Goal: Information Seeking & Learning: Learn about a topic

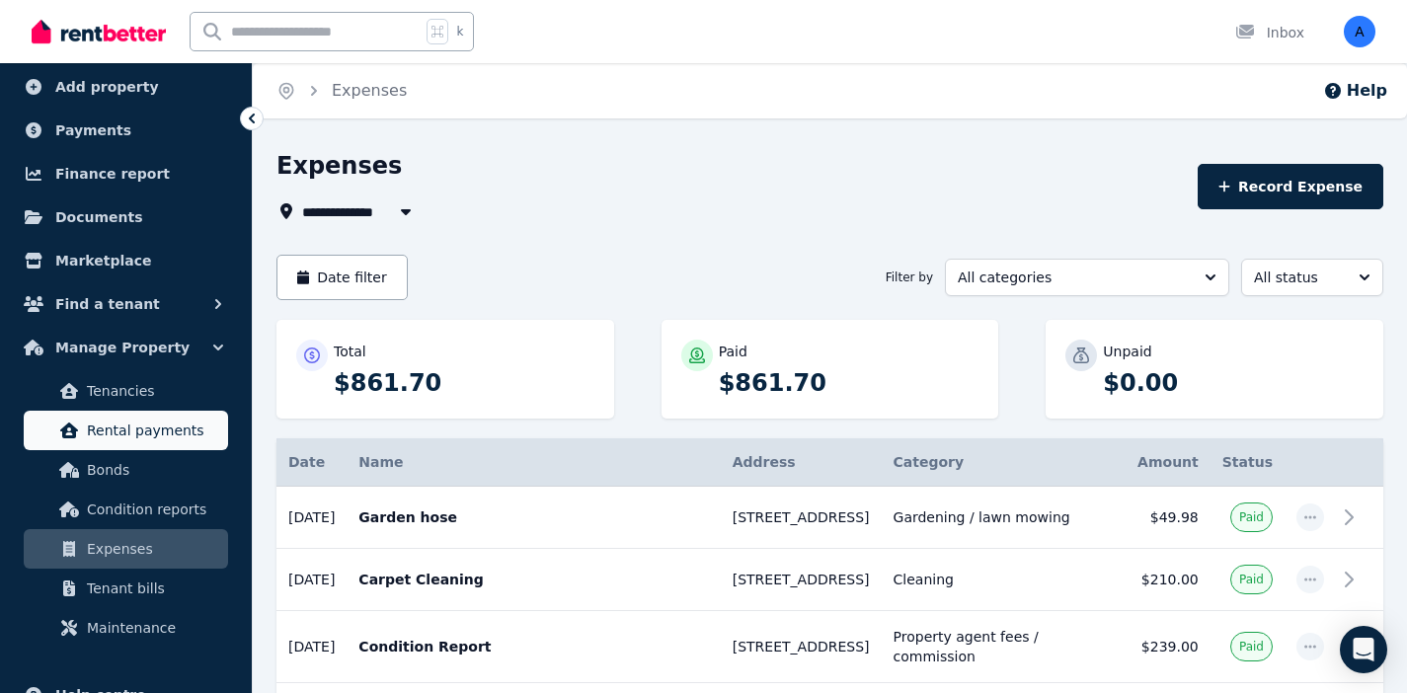
scroll to position [108, 0]
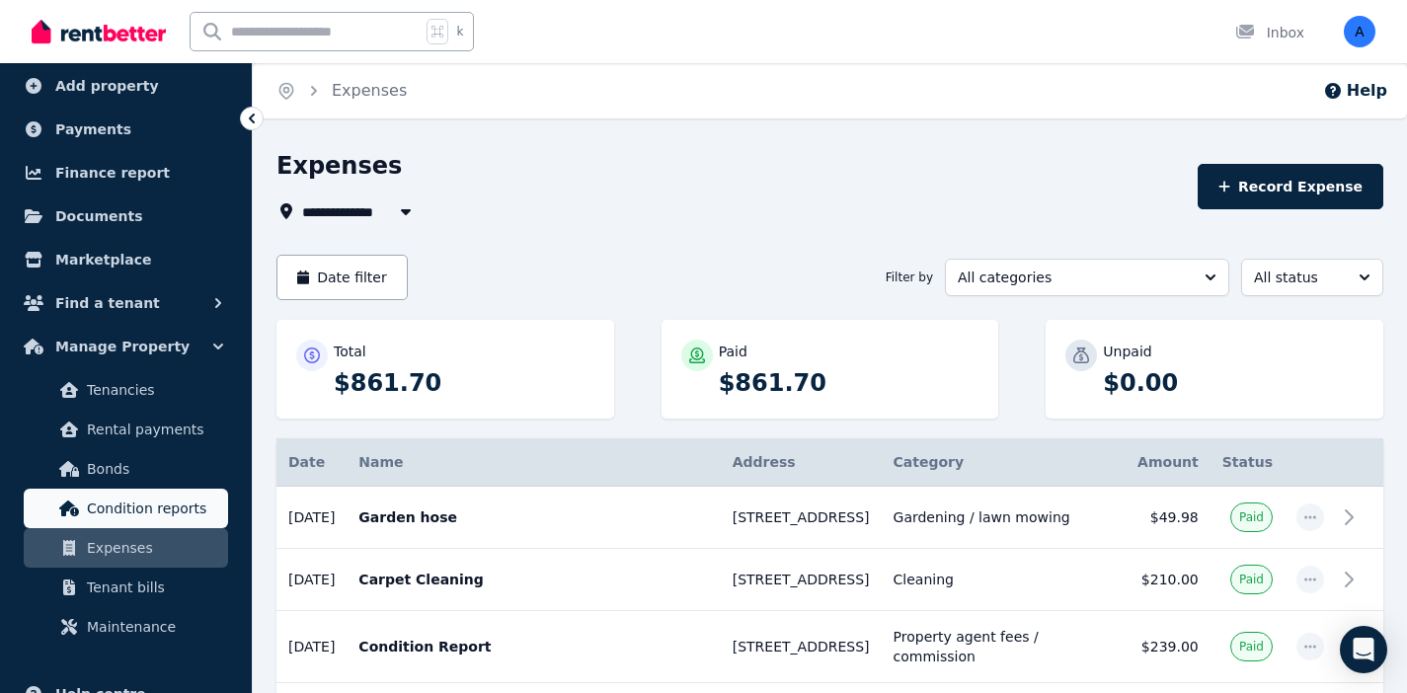
click at [144, 513] on span "Condition reports" at bounding box center [153, 509] width 133 height 24
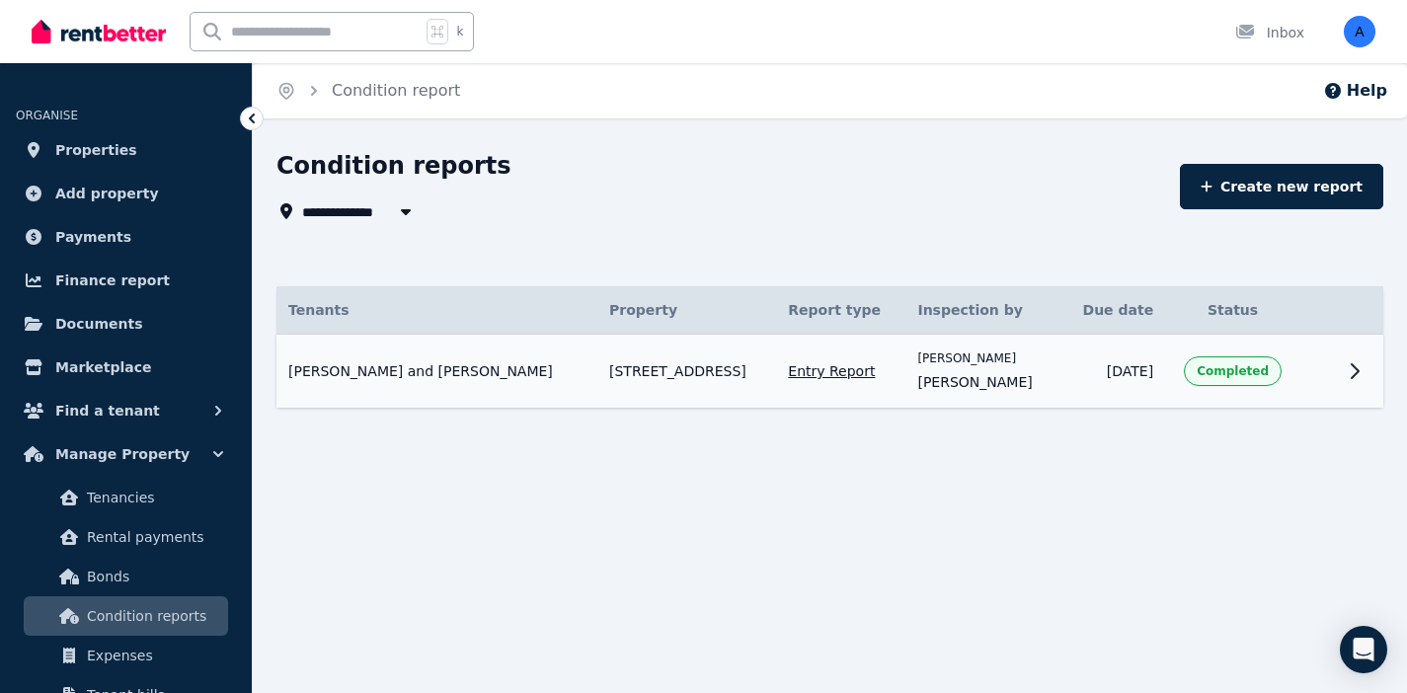
click at [1331, 387] on td at bounding box center [1318, 372] width 36 height 74
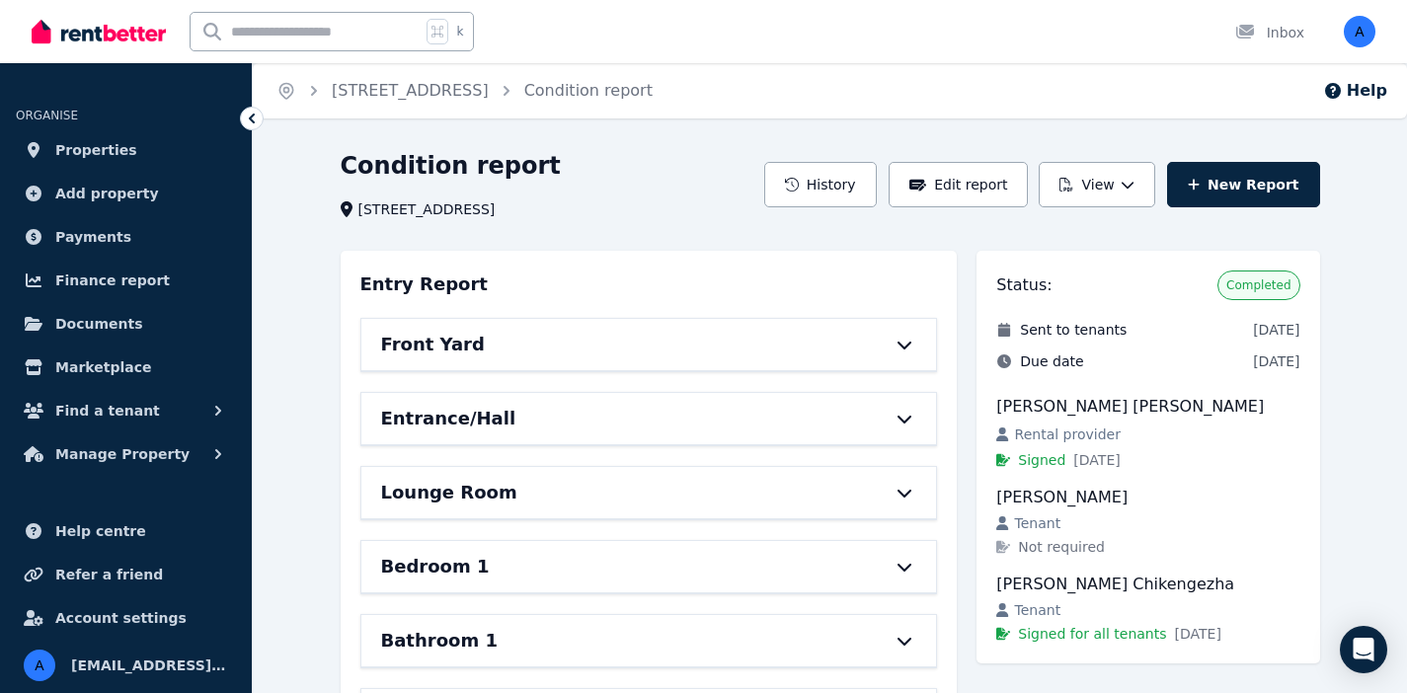
click at [803, 344] on div "Front Yard" at bounding box center [621, 345] width 481 height 28
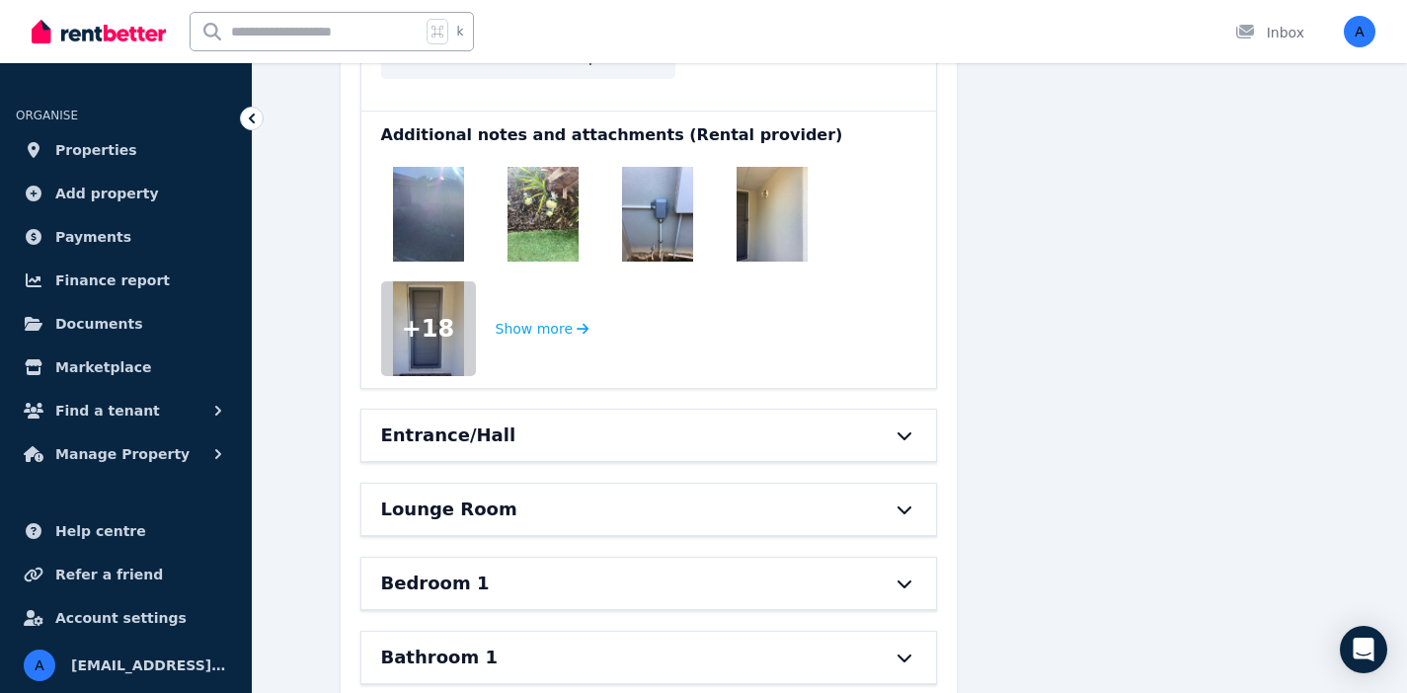
scroll to position [1997, 0]
click at [790, 421] on div "Entrance/Hall" at bounding box center [621, 435] width 481 height 28
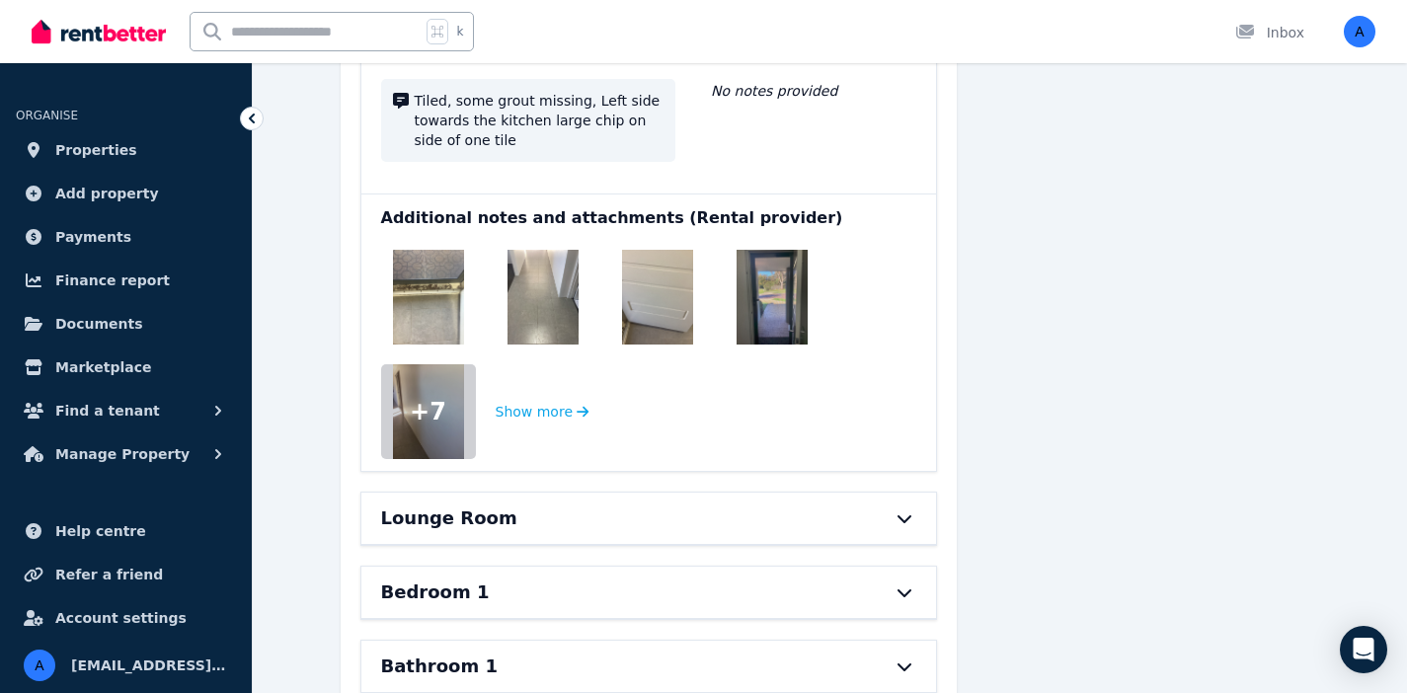
scroll to position [3292, 0]
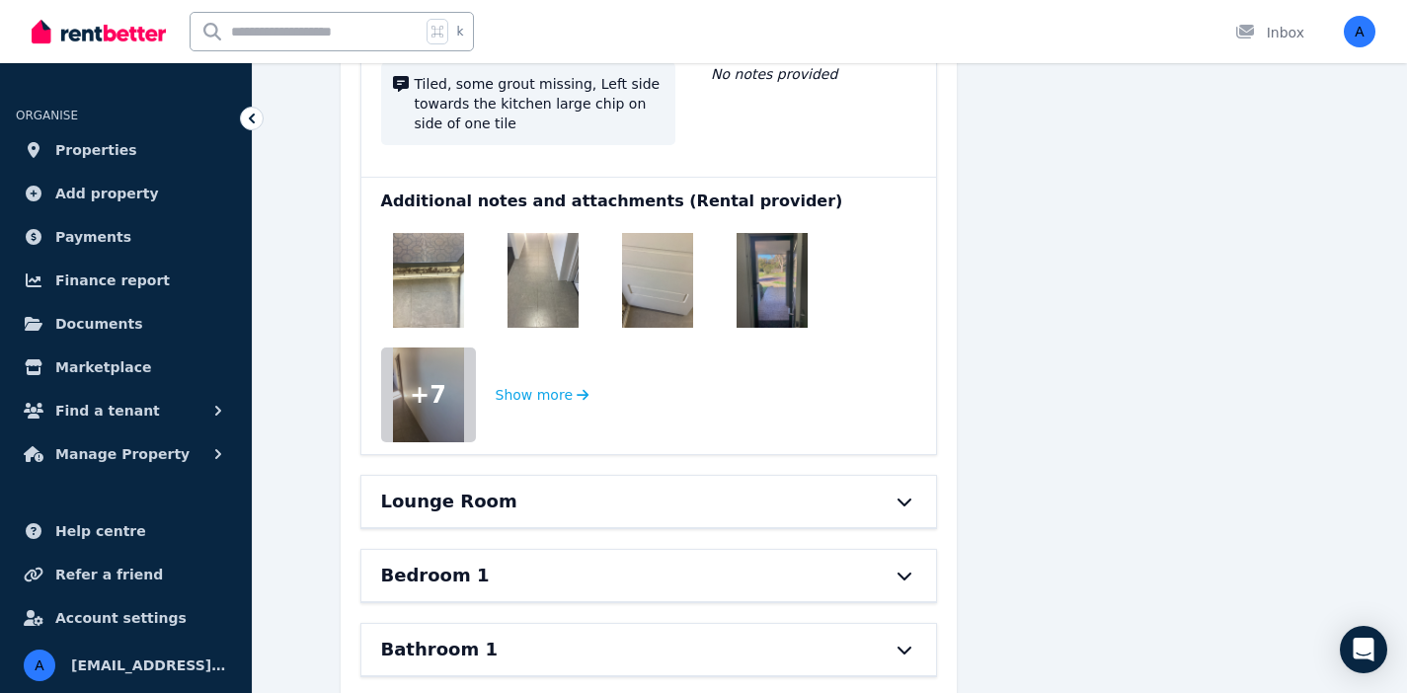
click at [781, 488] on div "Lounge Room" at bounding box center [621, 502] width 481 height 28
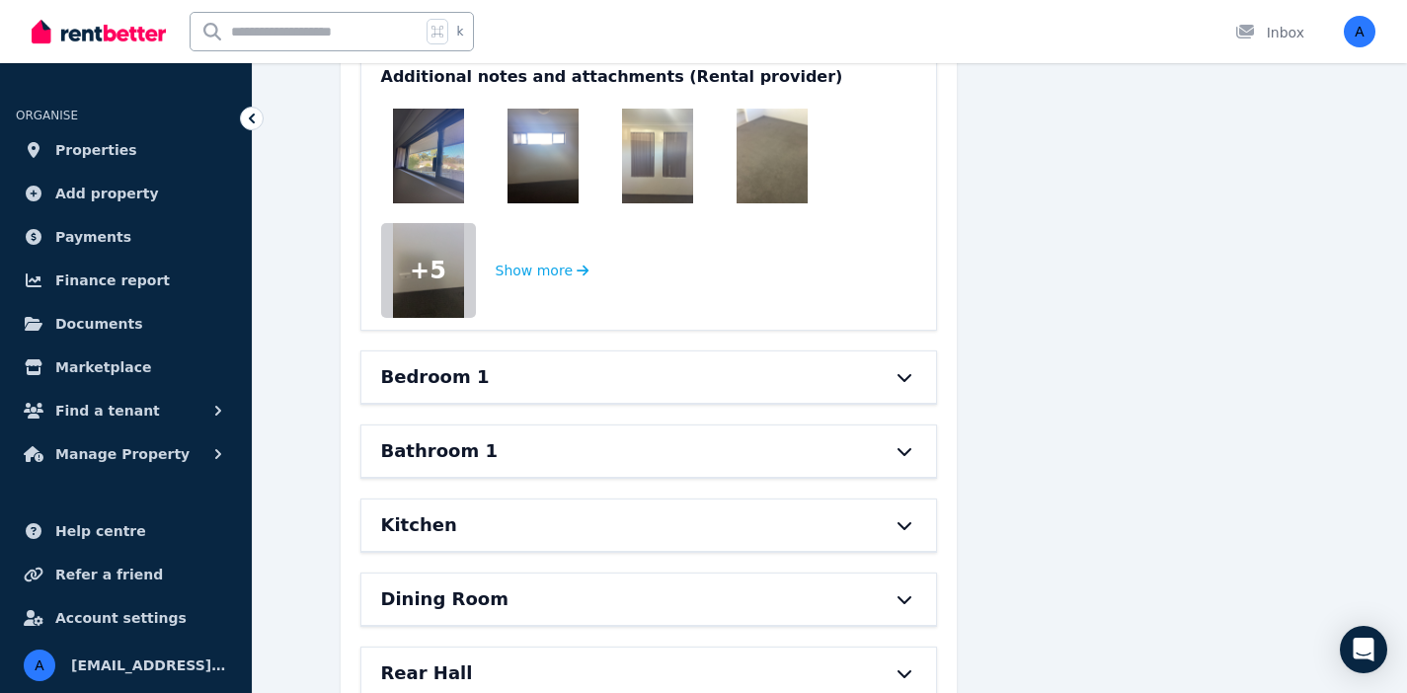
scroll to position [5194, 0]
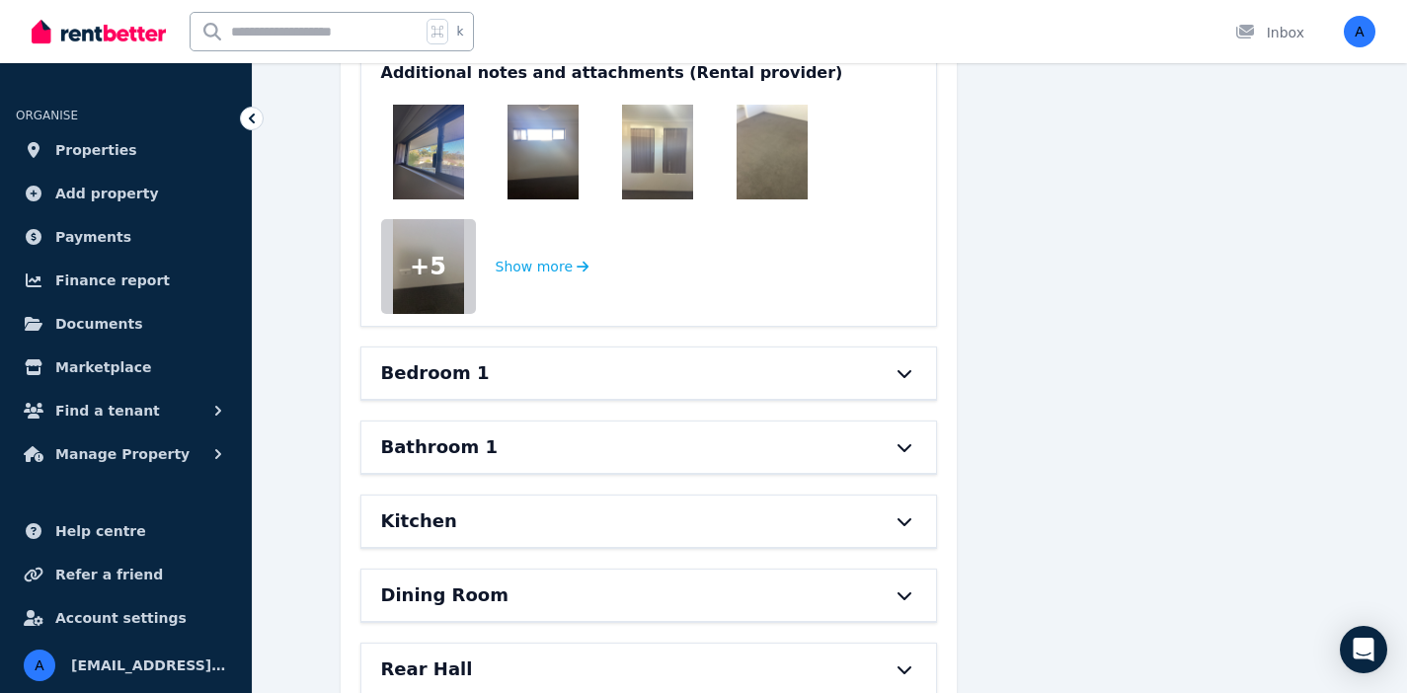
click at [756, 359] on div "Bedroom 1" at bounding box center [621, 373] width 481 height 28
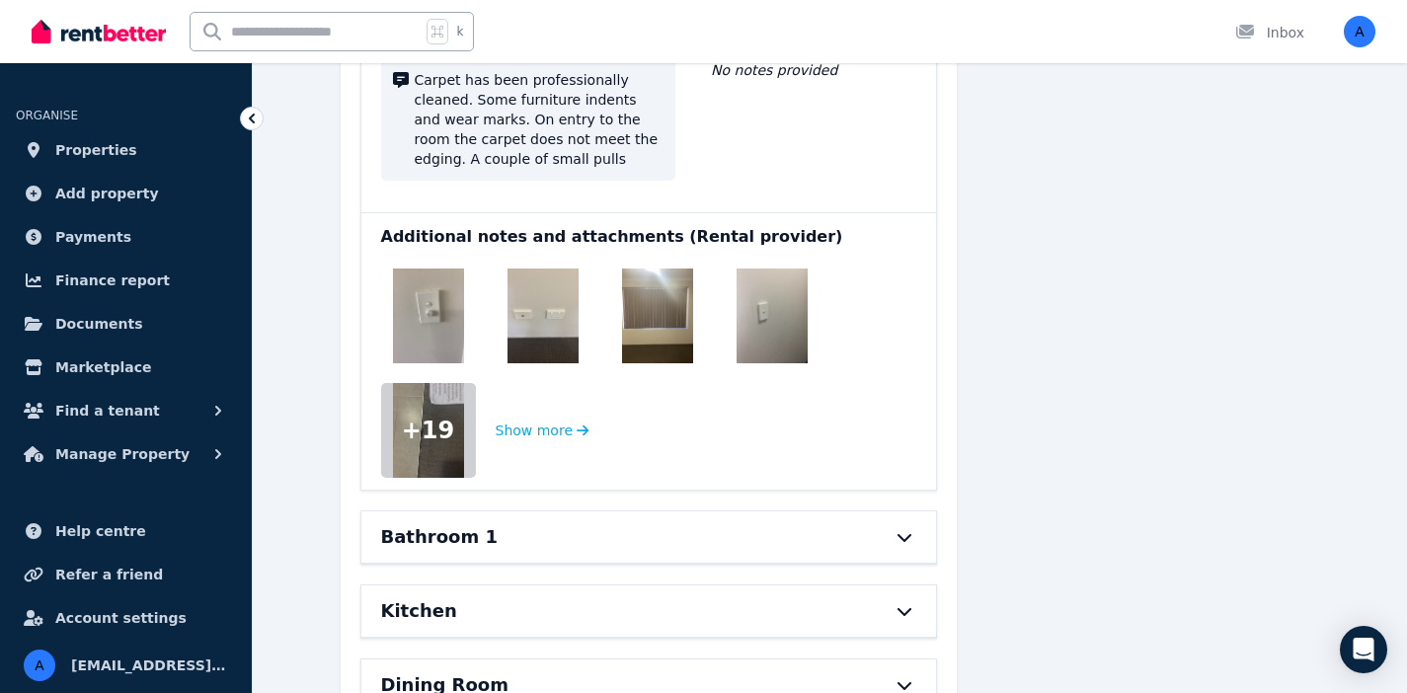
scroll to position [7432, 0]
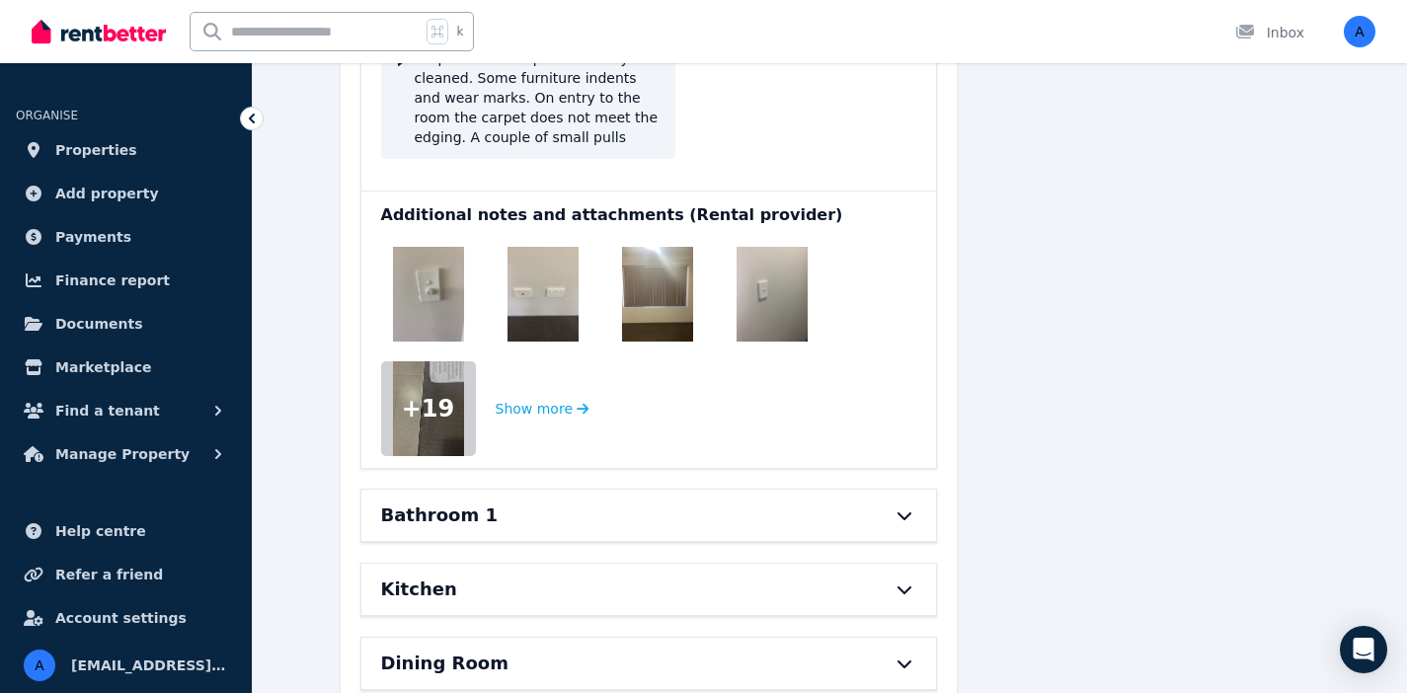
click at [760, 501] on div "Bathroom 1" at bounding box center [621, 515] width 481 height 28
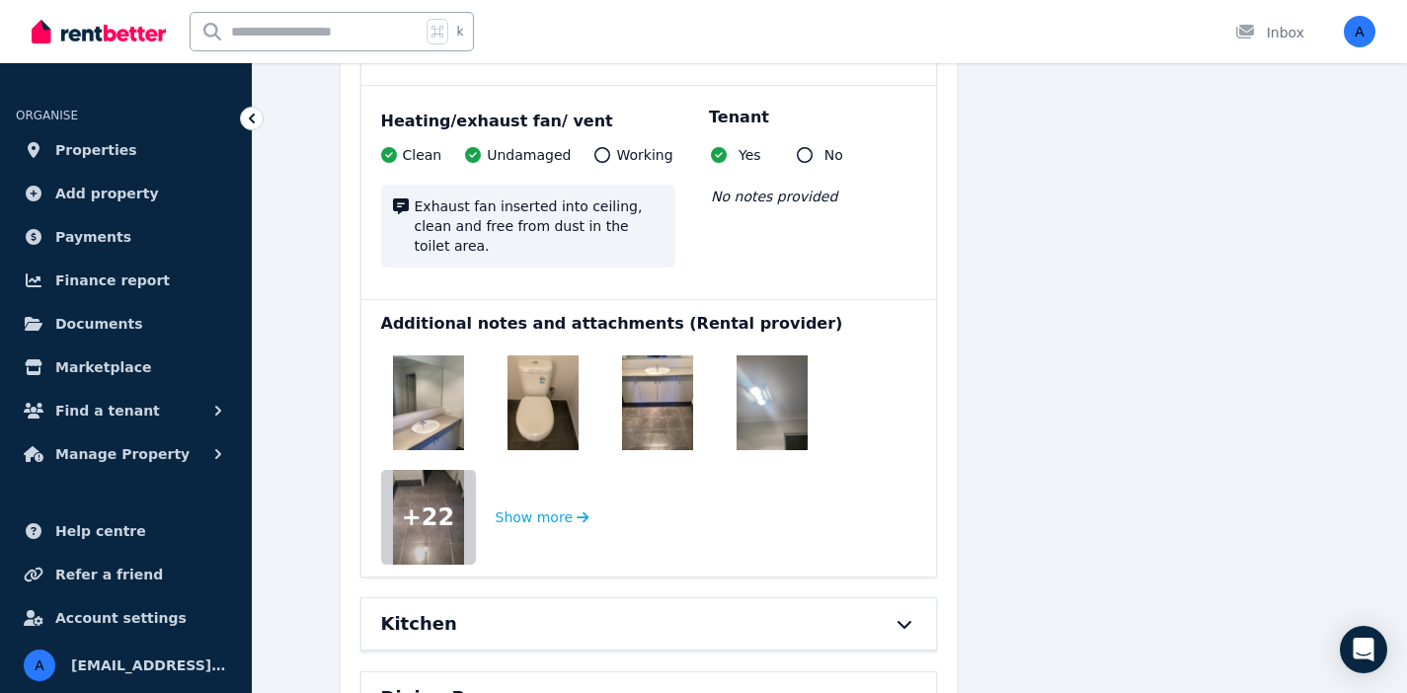
click at [760, 610] on div "Kitchen" at bounding box center [621, 624] width 481 height 28
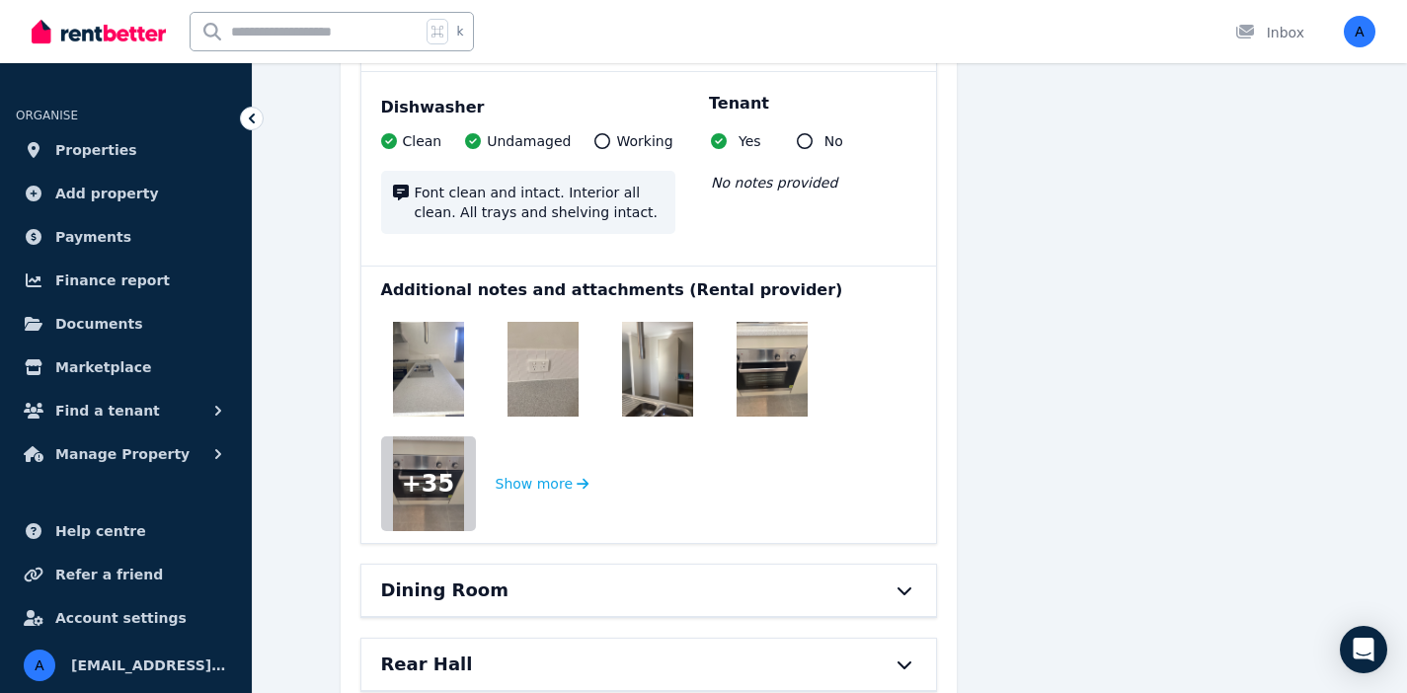
scroll to position [13912, 0]
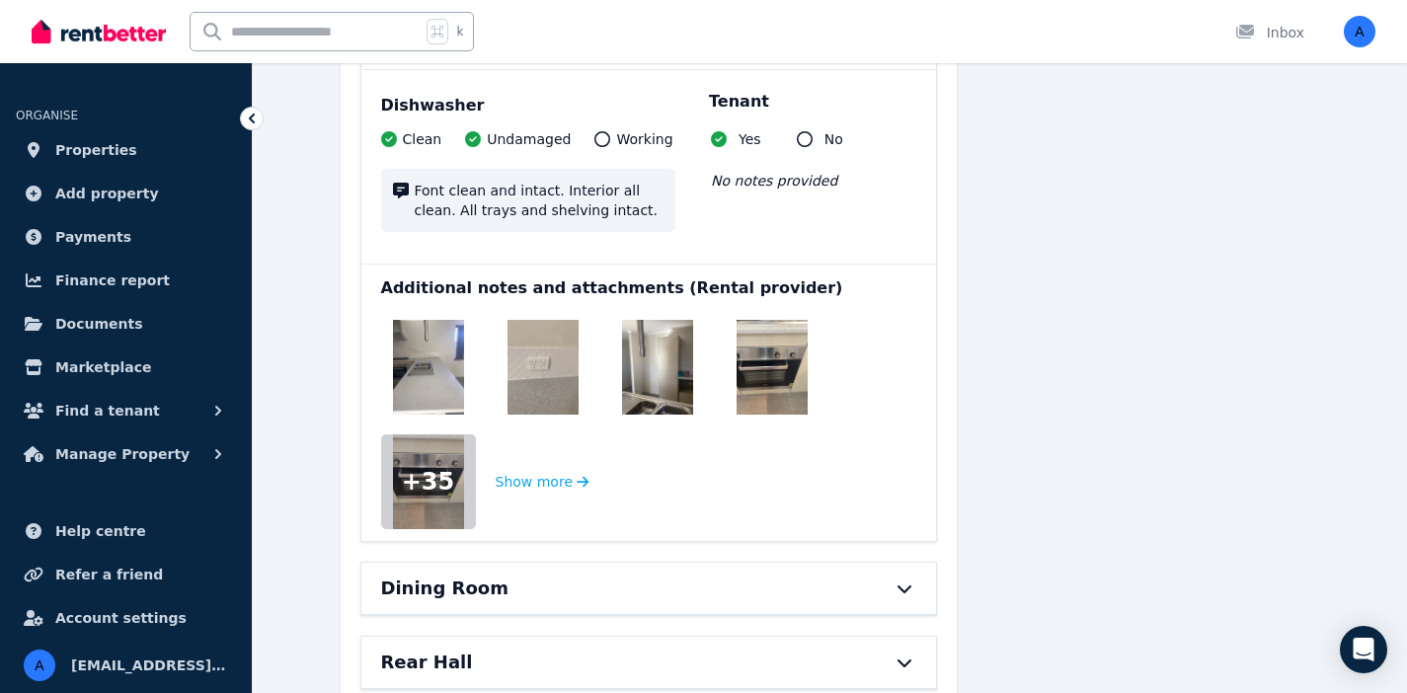
click at [727, 575] on div "Dining Room" at bounding box center [621, 589] width 481 height 28
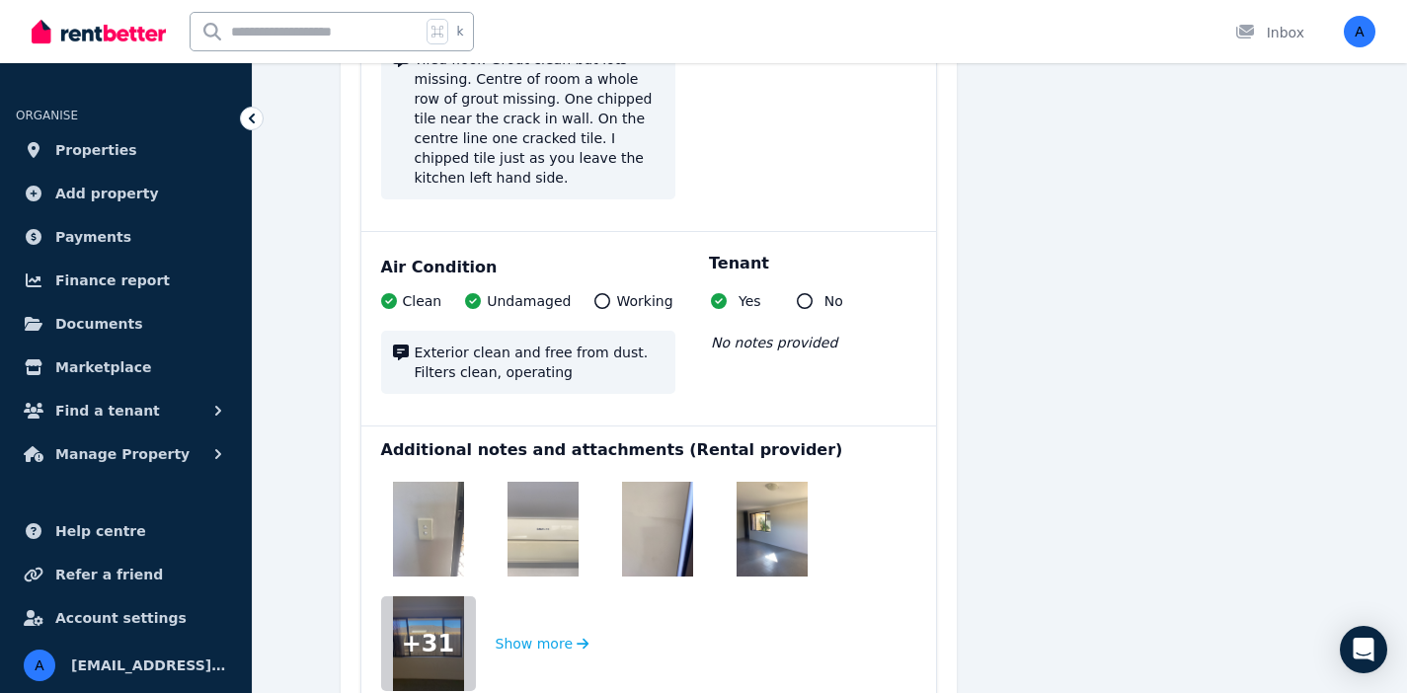
scroll to position [16332, 0]
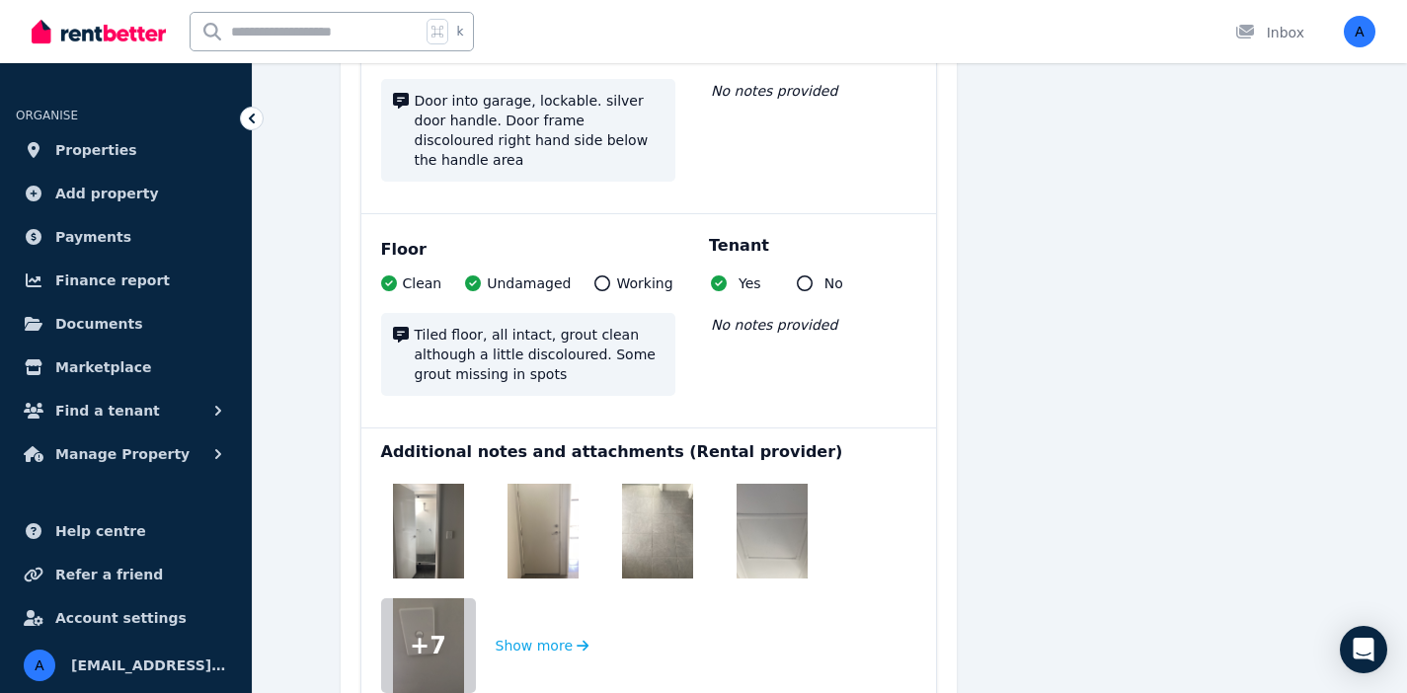
scroll to position [17654, 0]
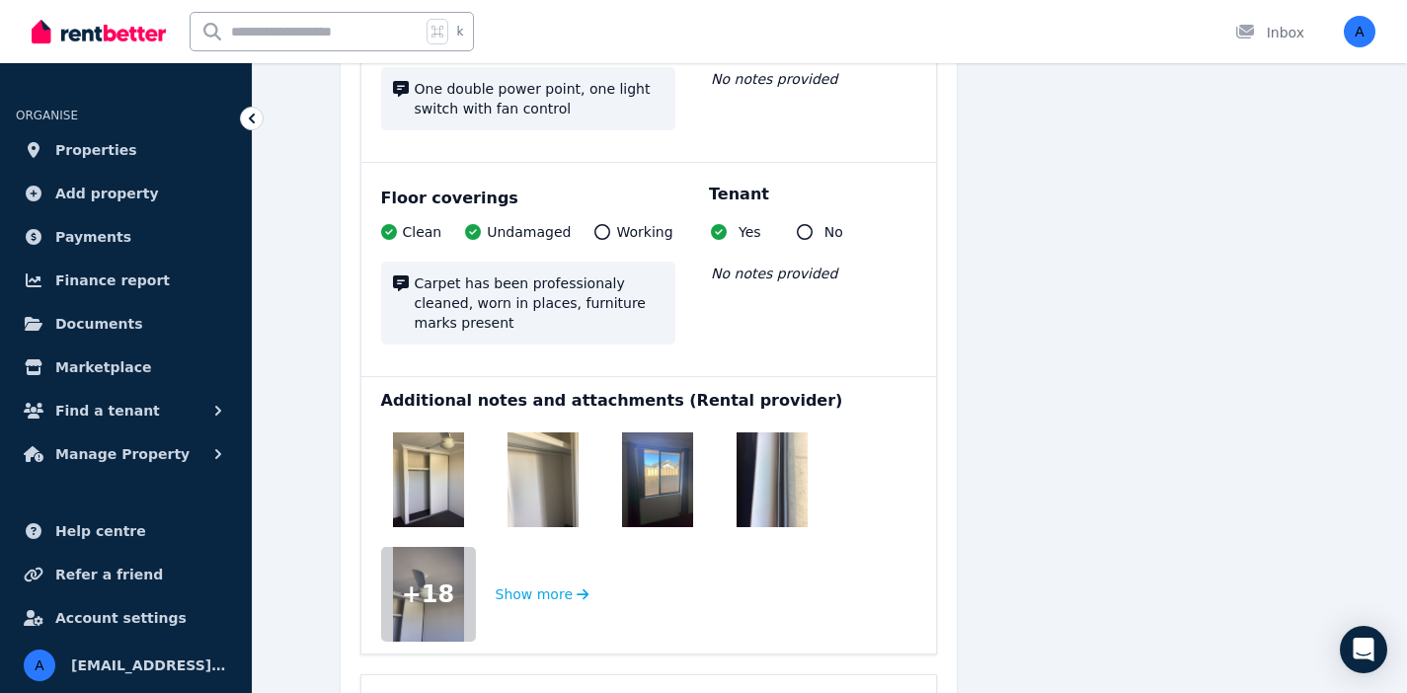
click at [747, 687] on div "Bedroom 3" at bounding box center [621, 701] width 481 height 28
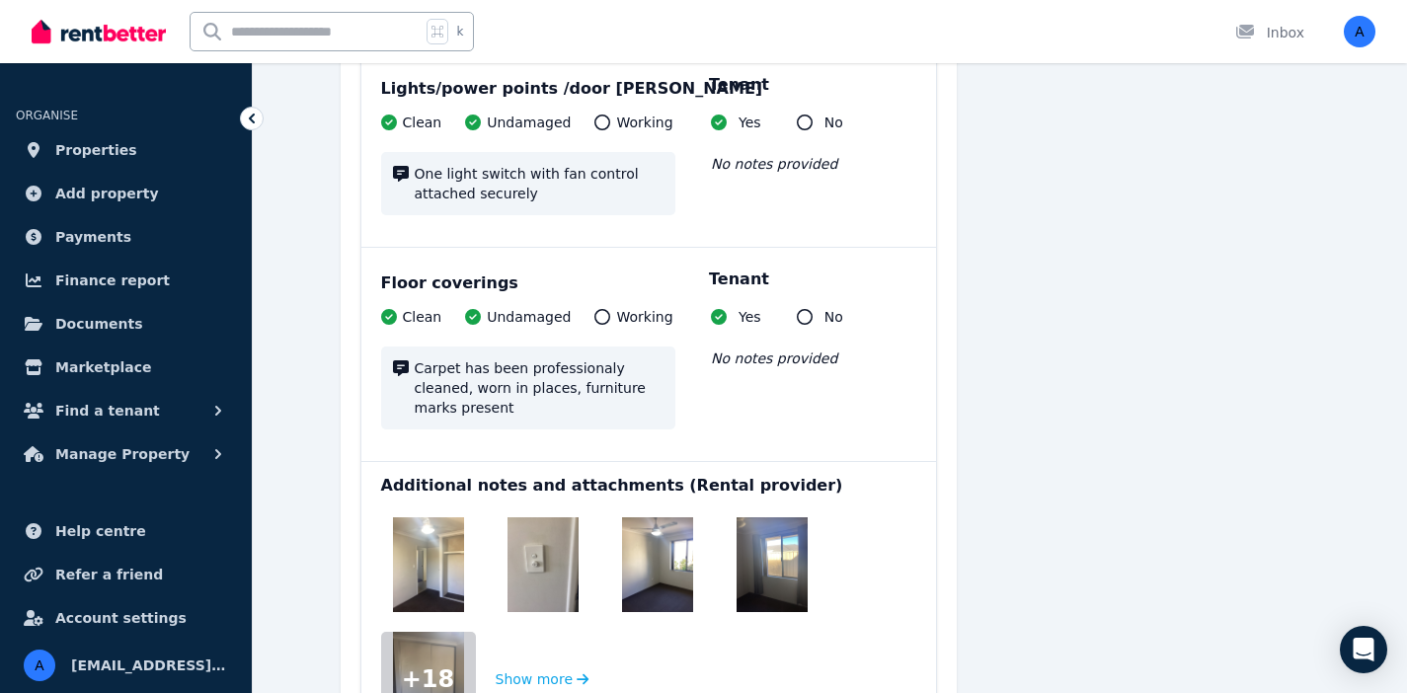
scroll to position [22069, 0]
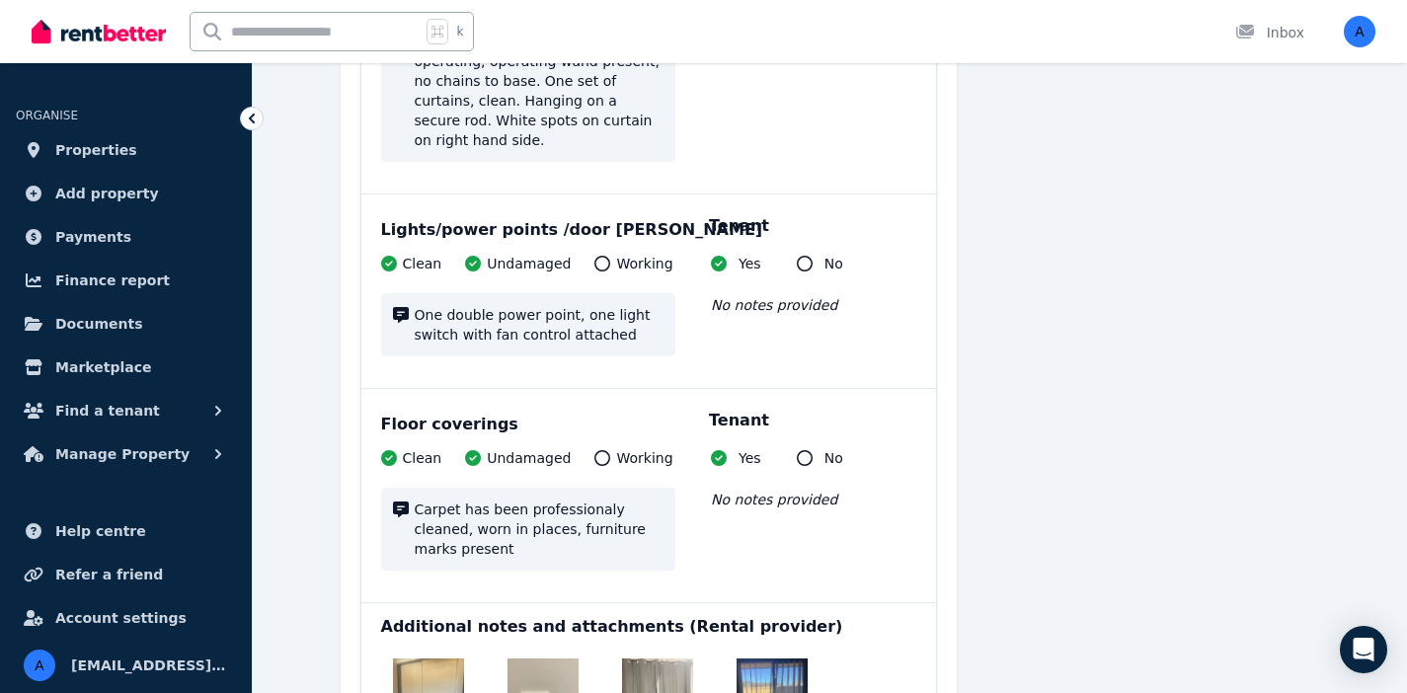
scroll to position [24189, 0]
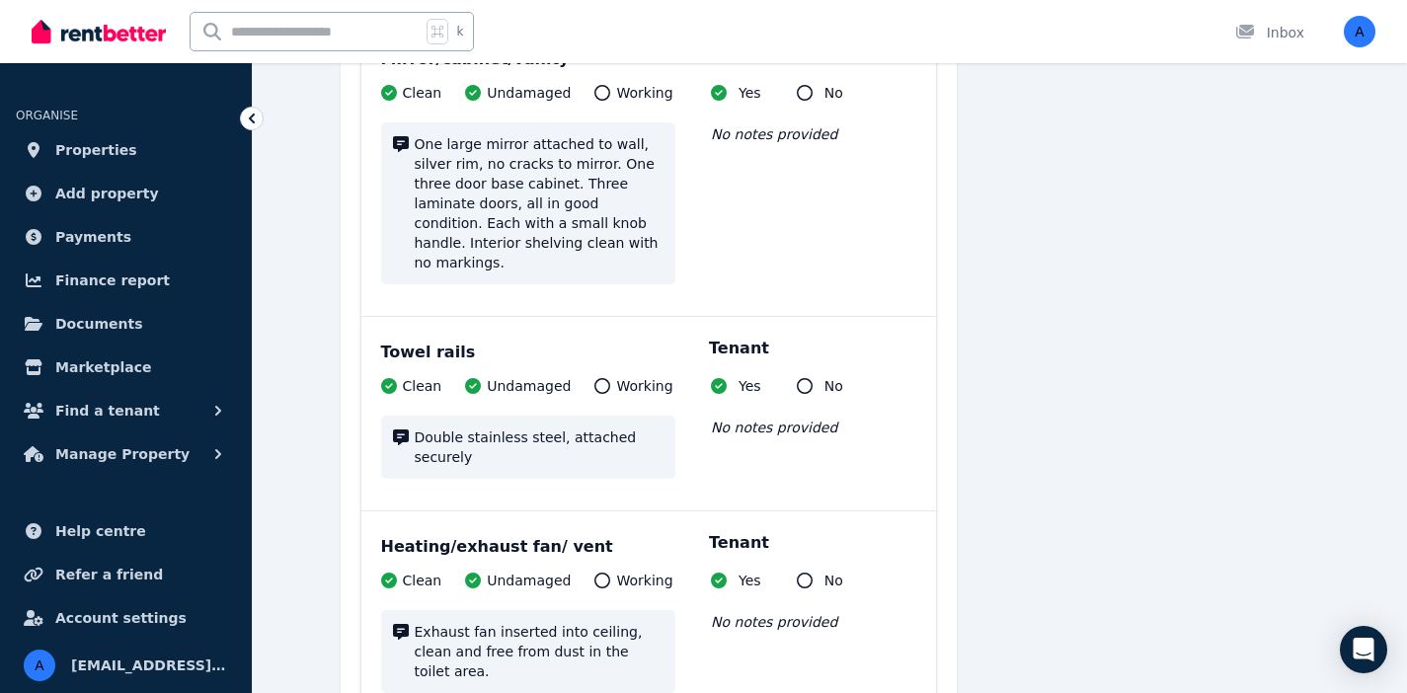
scroll to position [27462, 0]
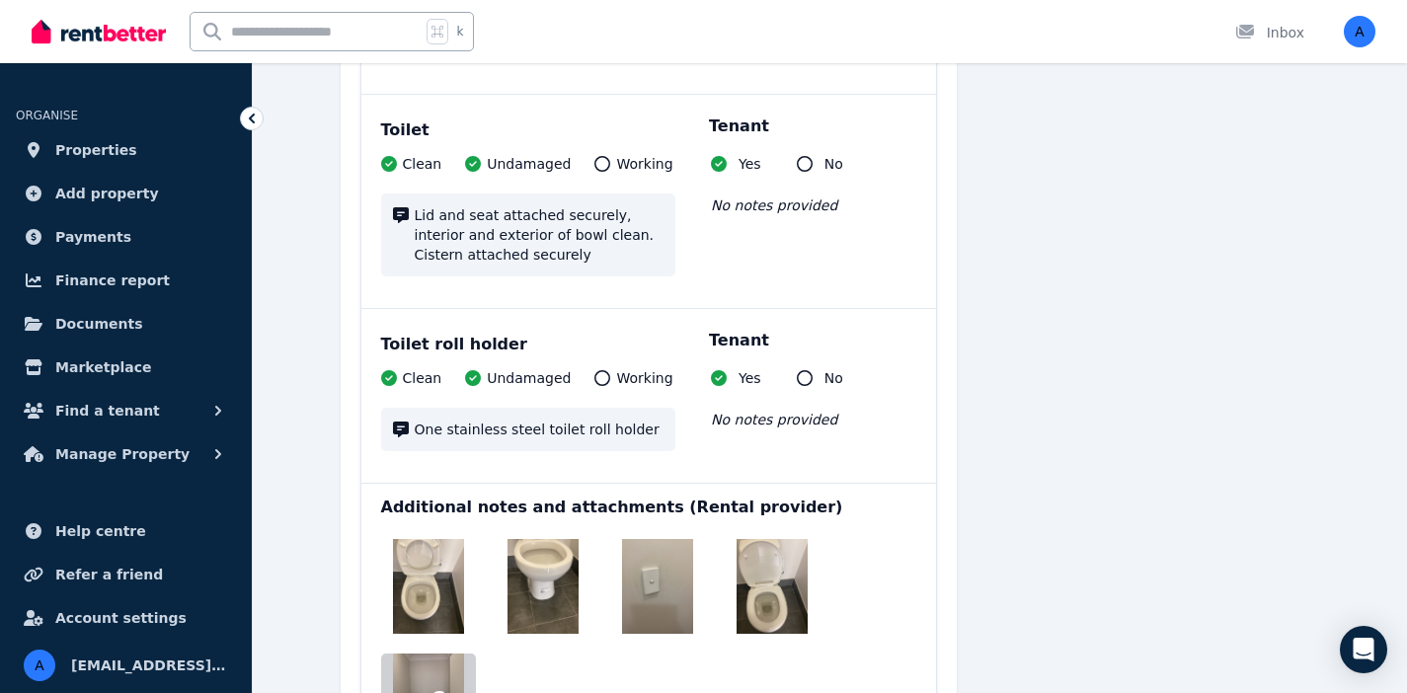
scroll to position [29317, 0]
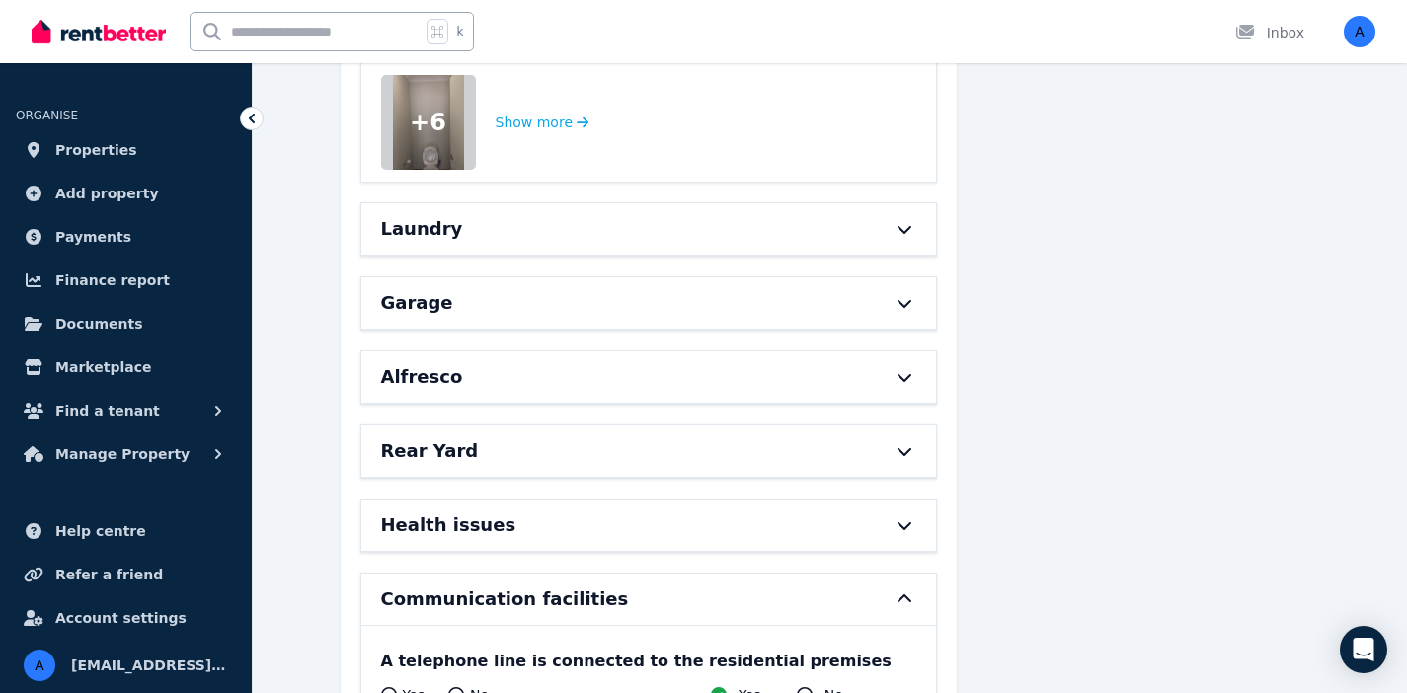
scroll to position [29989, 0]
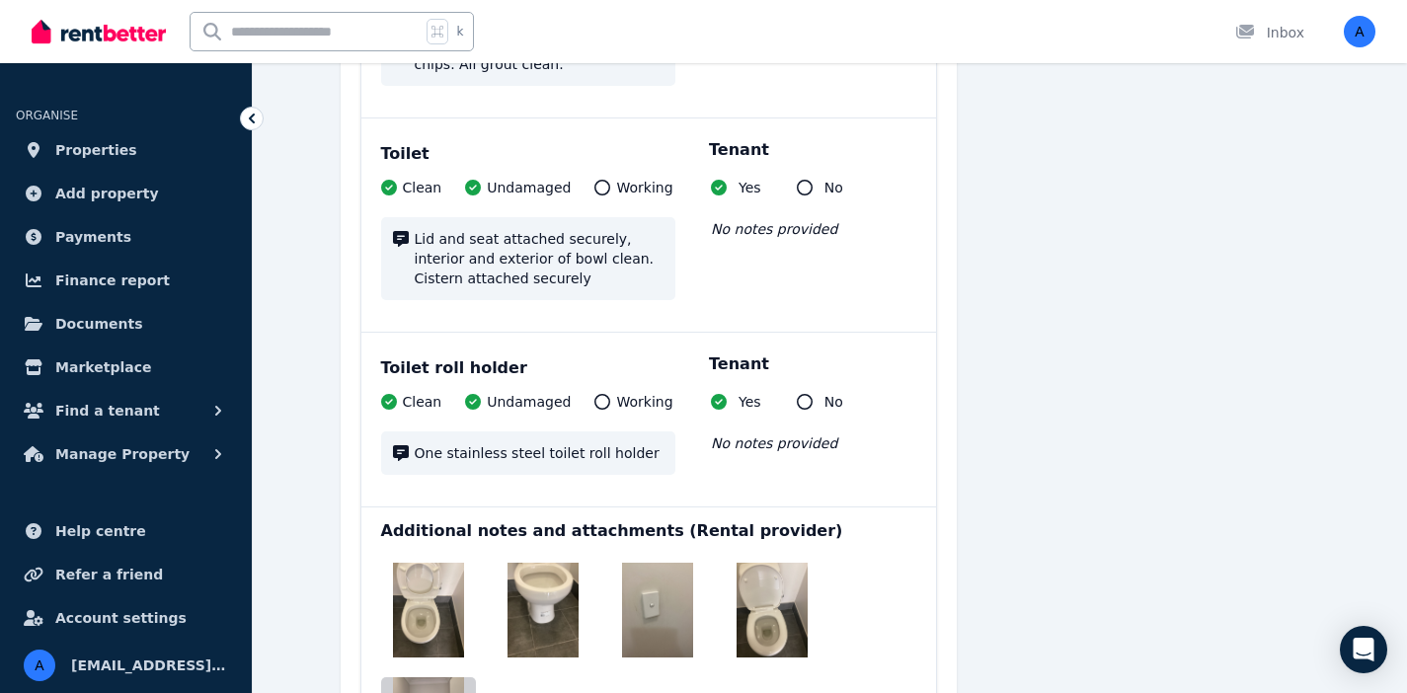
scroll to position [29289, 0]
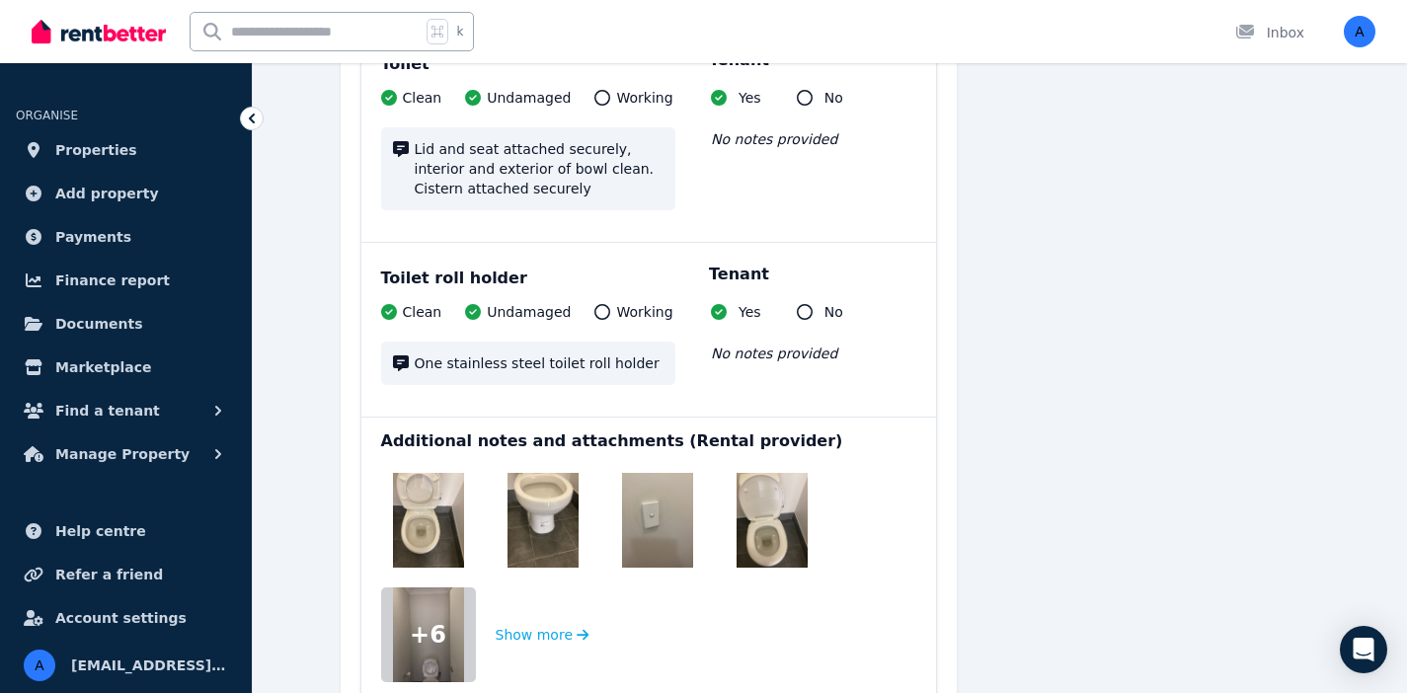
scroll to position [29367, 0]
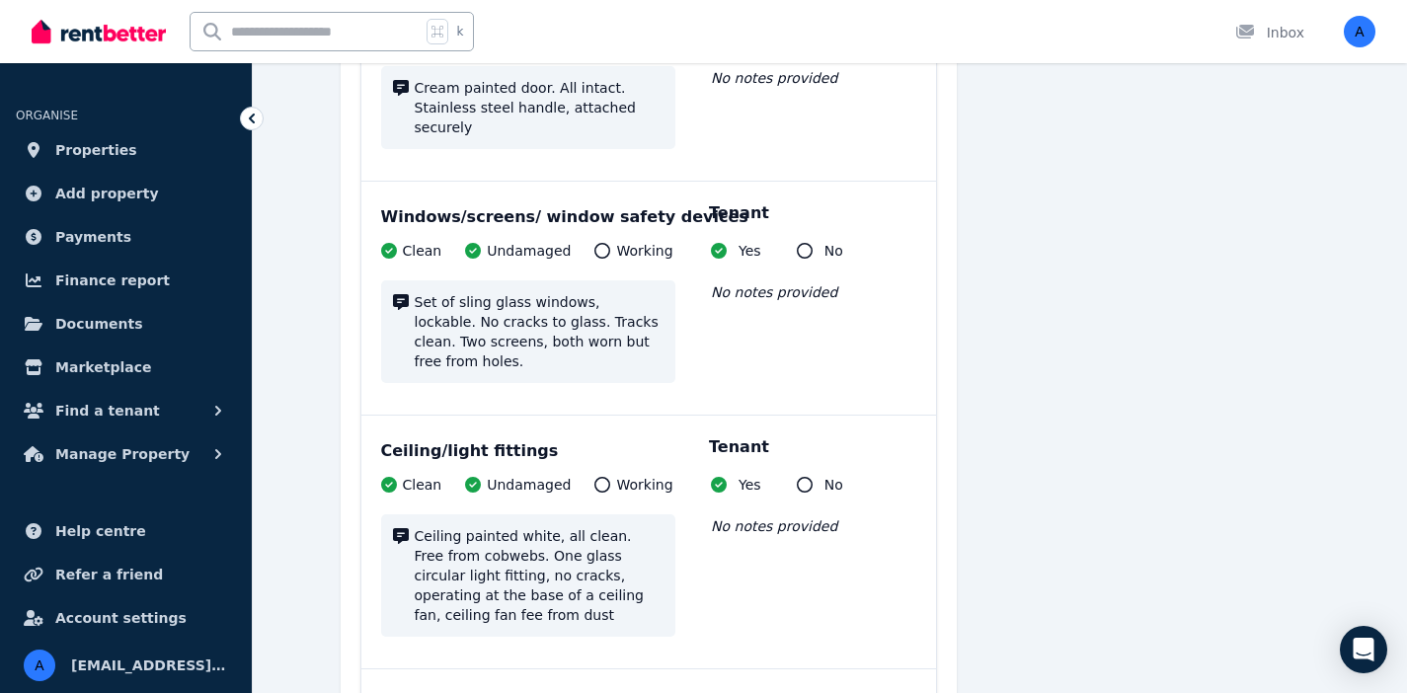
scroll to position [22909, 0]
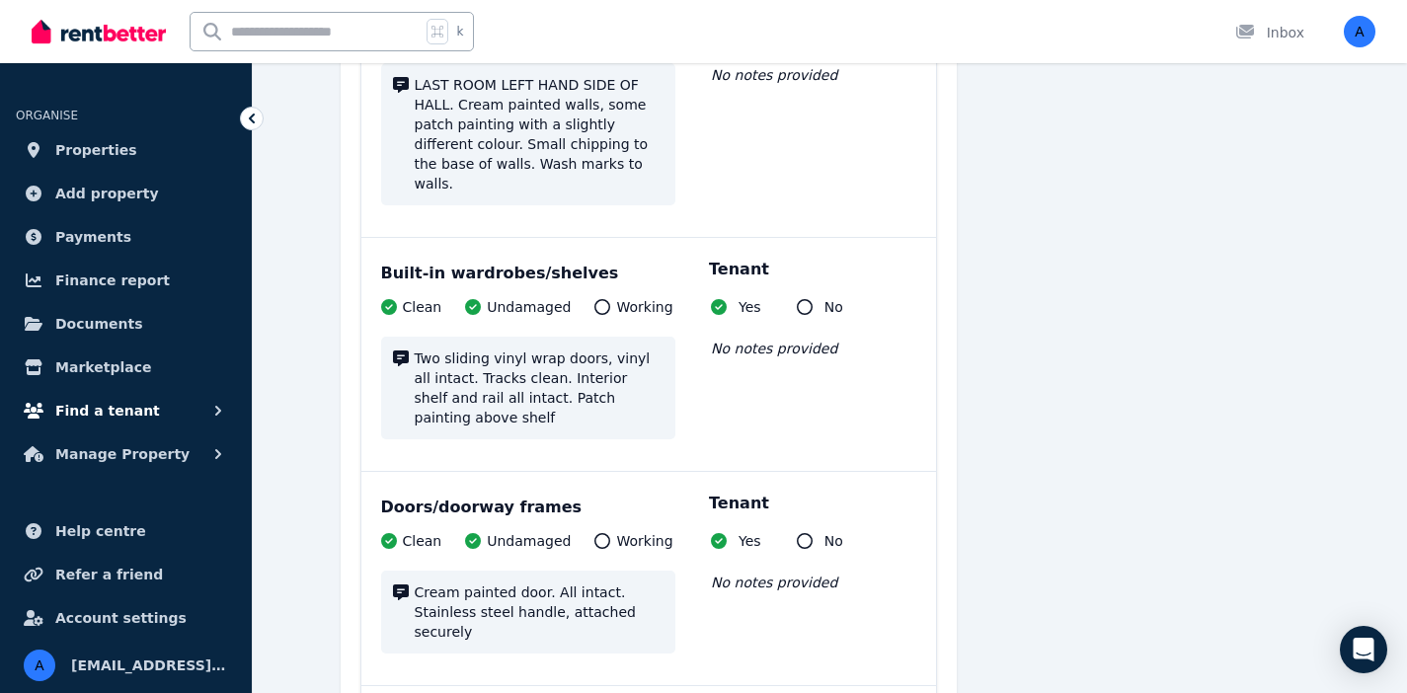
click at [110, 410] on span "Find a tenant" at bounding box center [107, 411] width 105 height 24
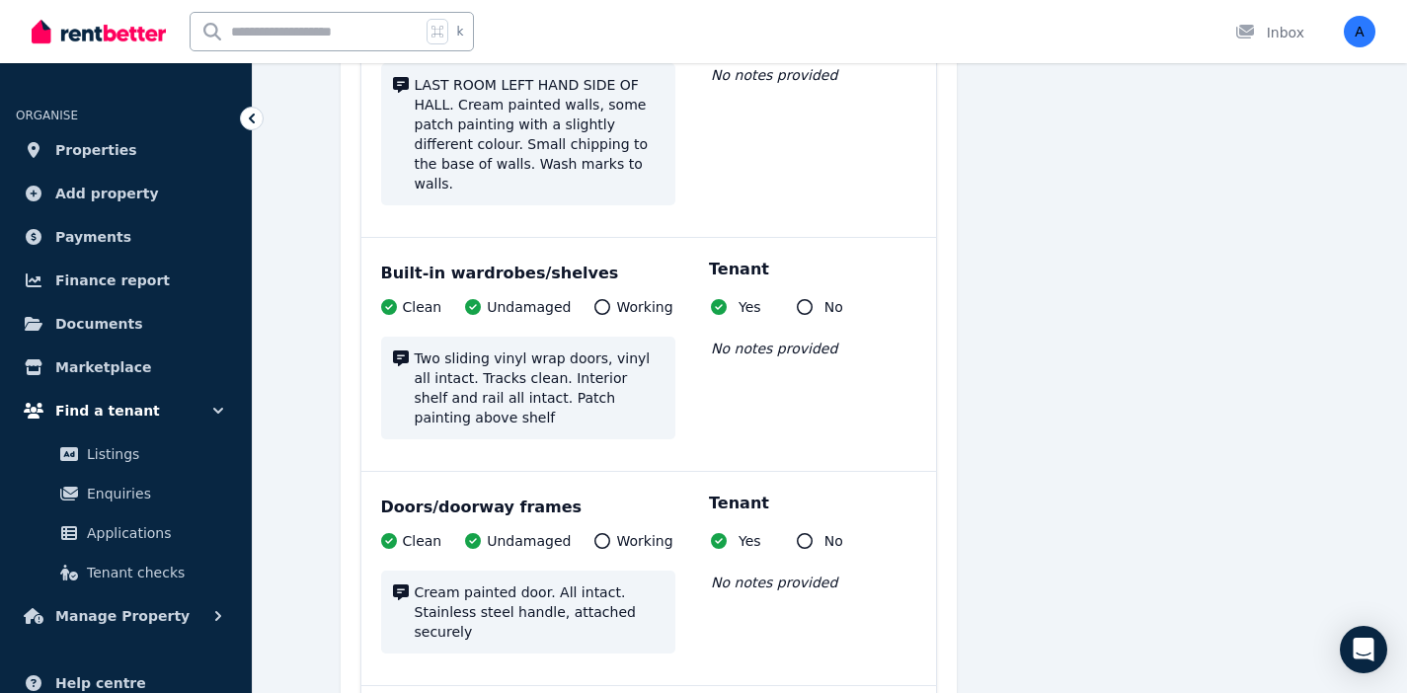
click at [94, 406] on span "Find a tenant" at bounding box center [107, 411] width 105 height 24
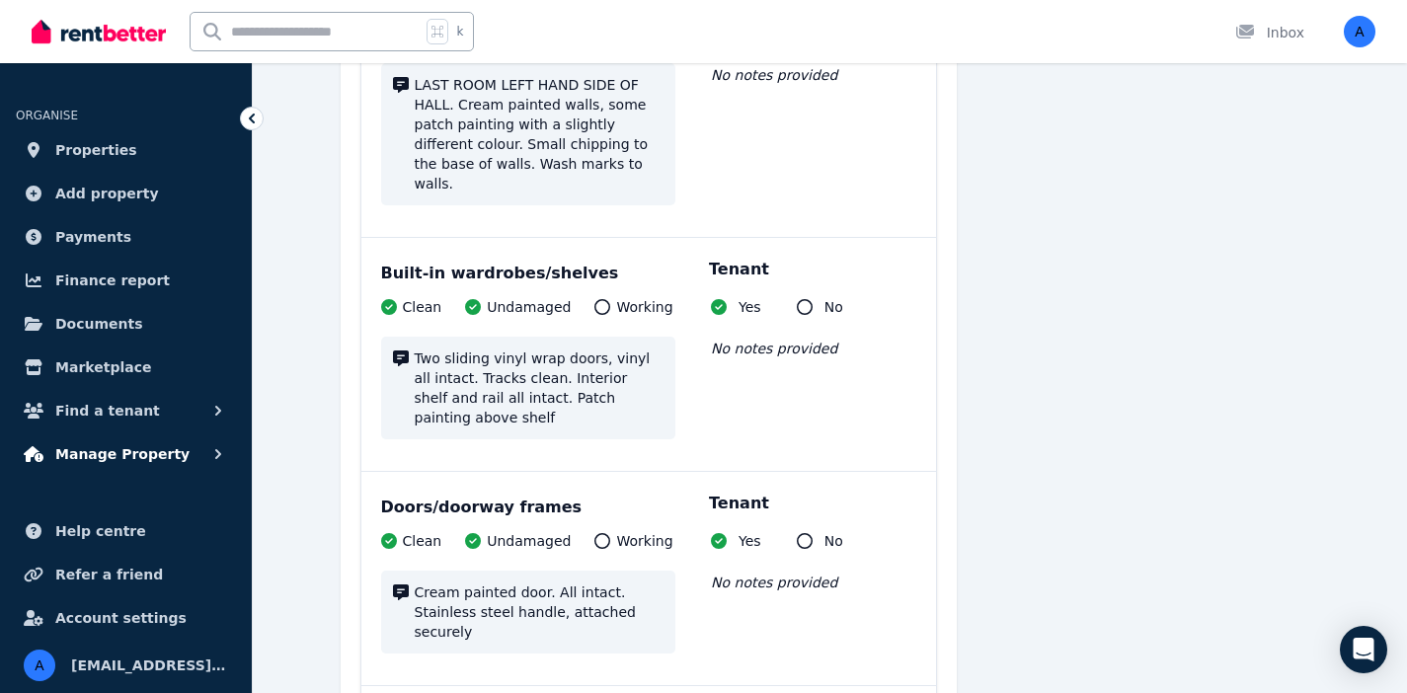
click at [96, 458] on span "Manage Property" at bounding box center [122, 454] width 134 height 24
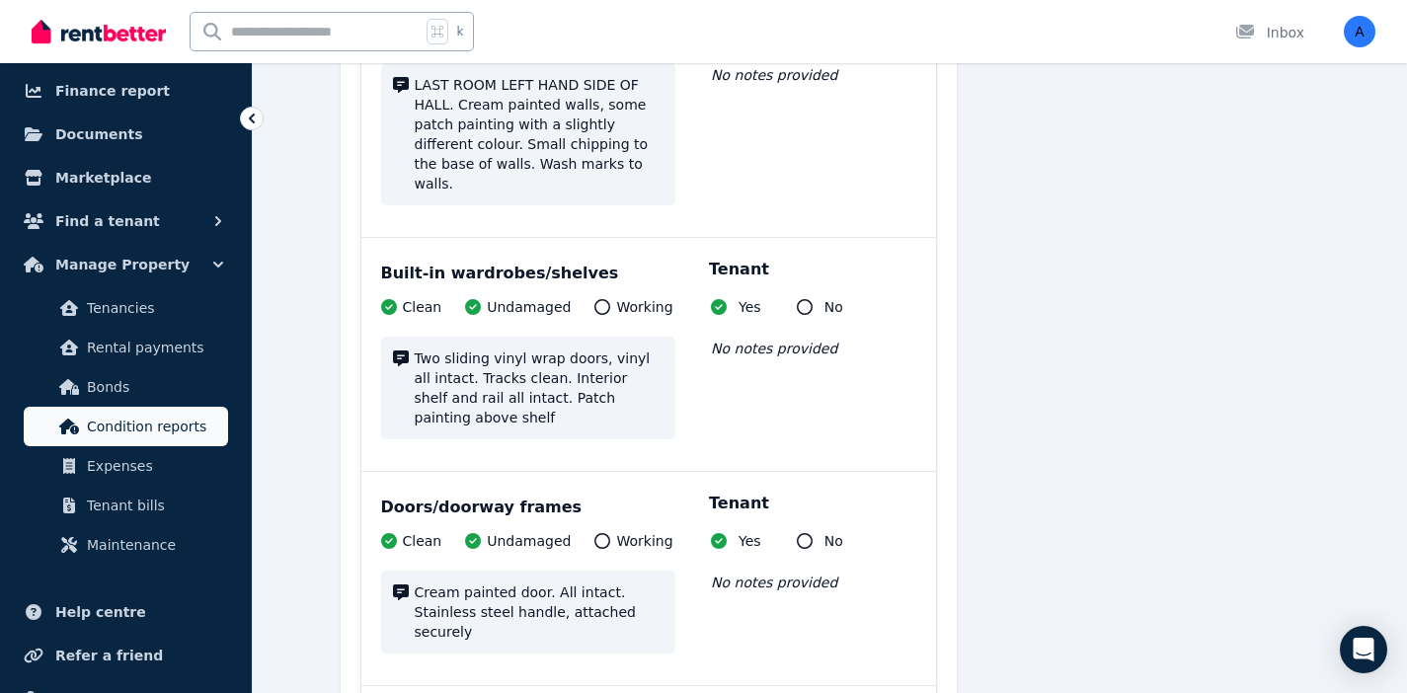
scroll to position [216, 0]
